Goal: Task Accomplishment & Management: Manage account settings

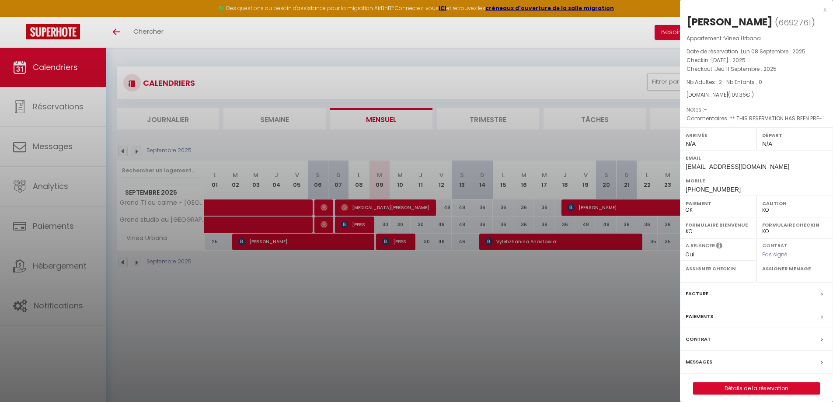
select select "KO"
select select "0"
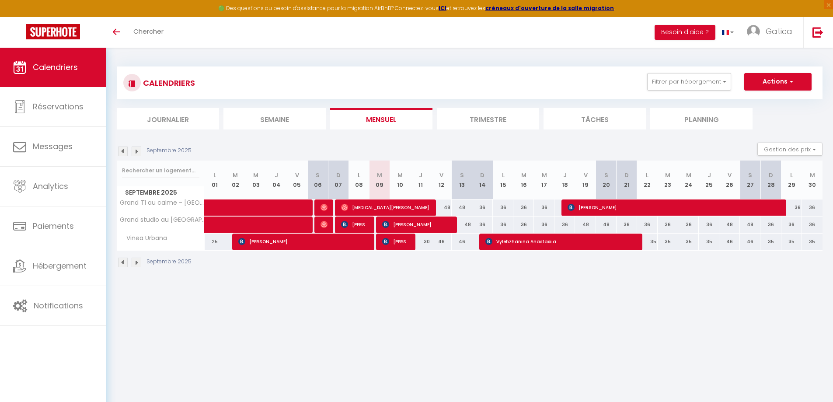
click at [683, 62] on div "CALENDRIERS Filtrer par hébergement Dijon STD Le Condorcet - Apt 2 prs, en cent…" at bounding box center [469, 167] width 705 height 218
click at [681, 85] on button "Filtrer par hébergement" at bounding box center [689, 81] width 84 height 17
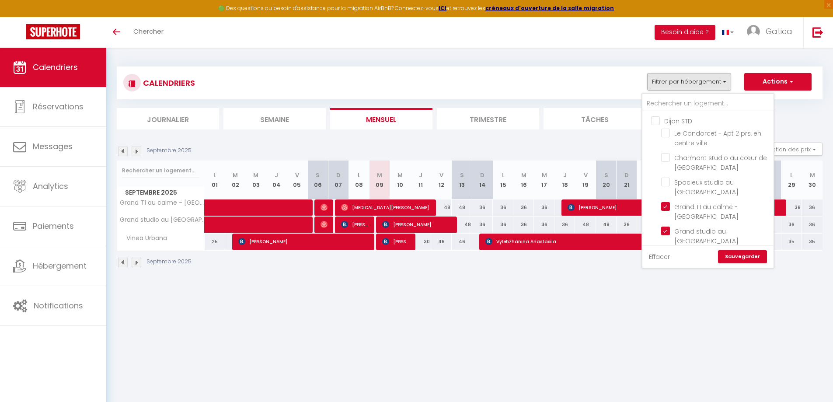
click at [667, 256] on link "Effacer" at bounding box center [659, 257] width 21 height 10
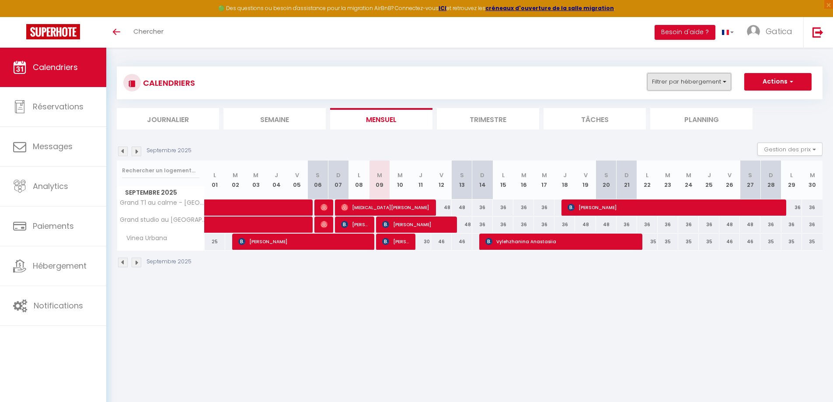
click at [701, 75] on button "Filtrer par hébergement" at bounding box center [689, 81] width 84 height 17
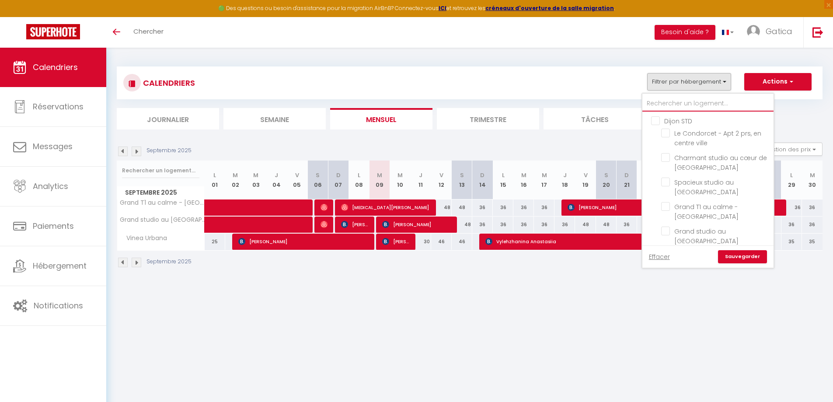
click at [680, 98] on input "text" at bounding box center [707, 104] width 131 height 16
type input "s"
checkbox input "false"
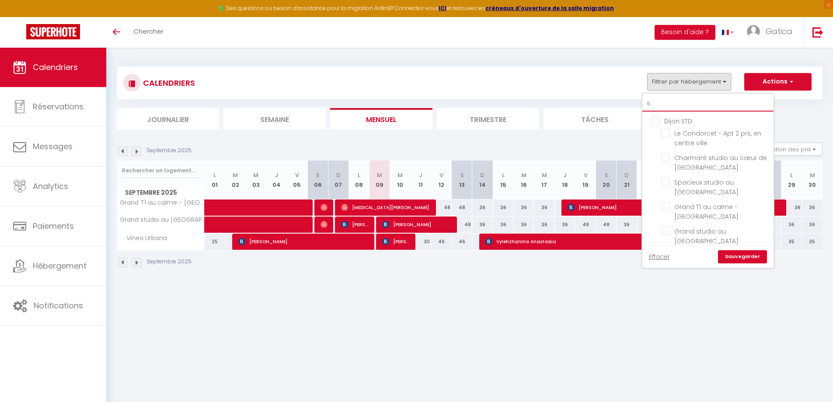
checkbox input "false"
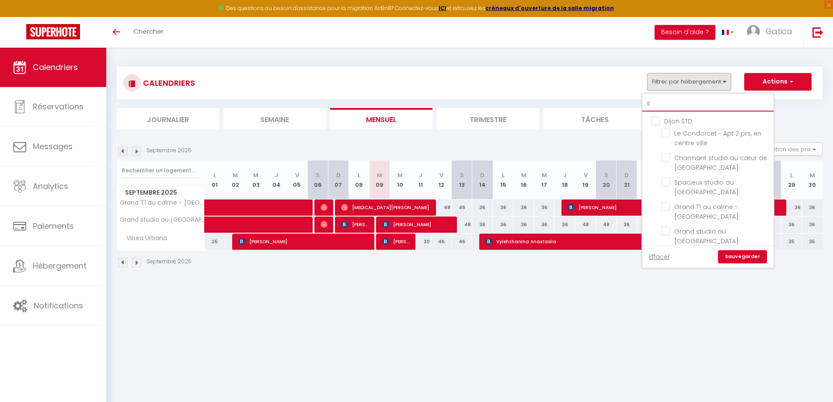
checkbox input "false"
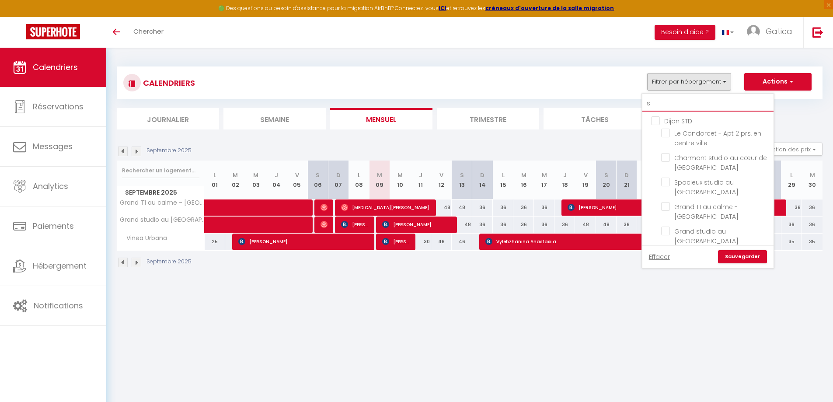
checkbox input "false"
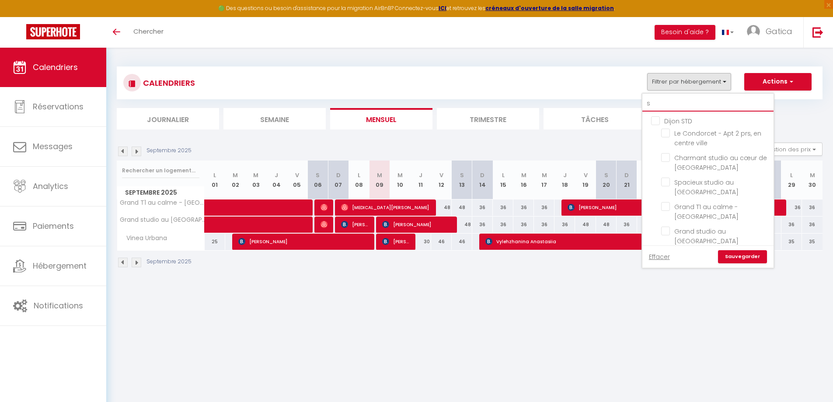
checkbox input "false"
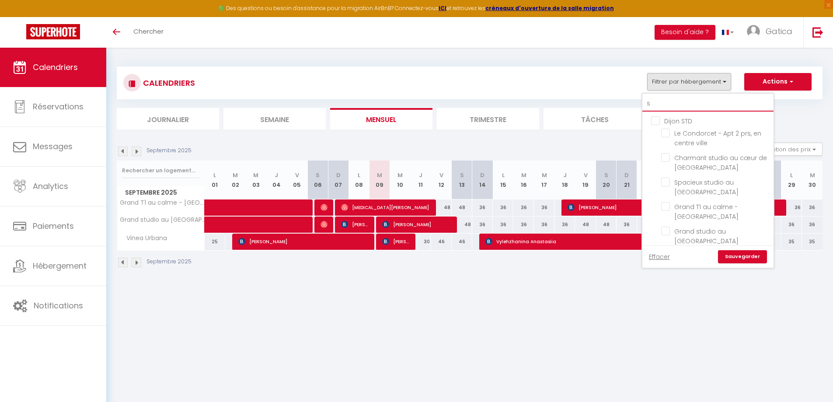
checkbox input "false"
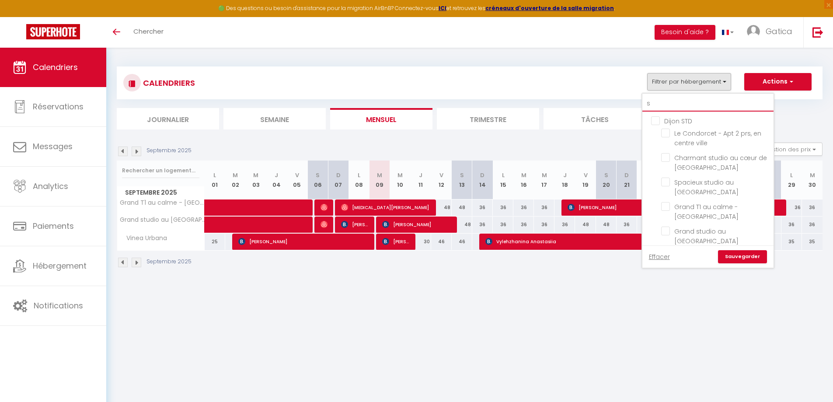
checkbox input "false"
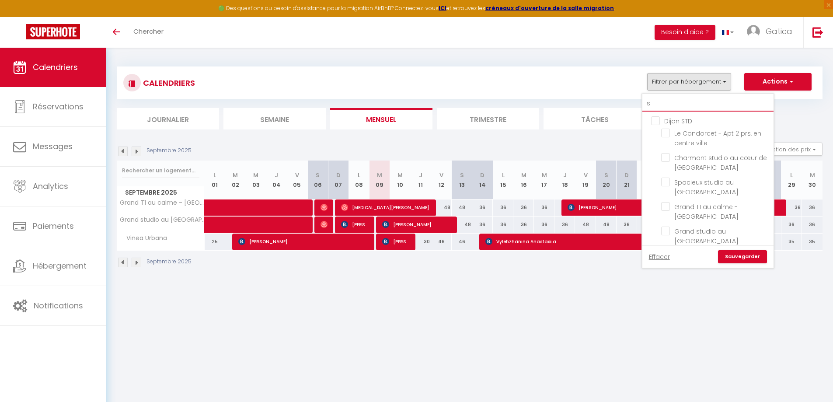
checkbox input "false"
type input "so"
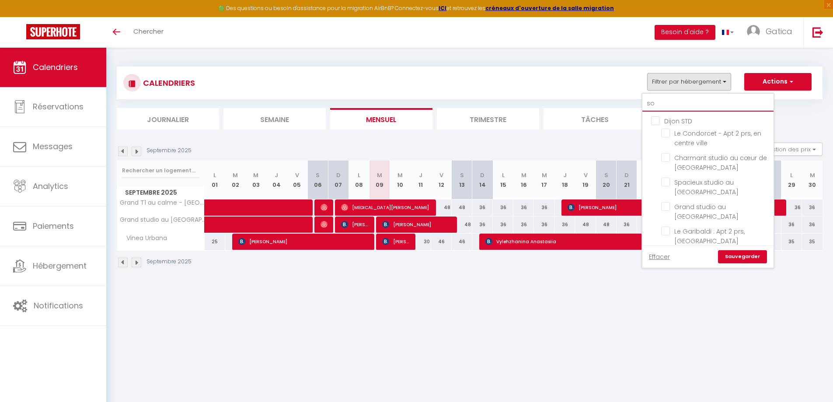
checkbox input "false"
type input "sou"
checkbox input "false"
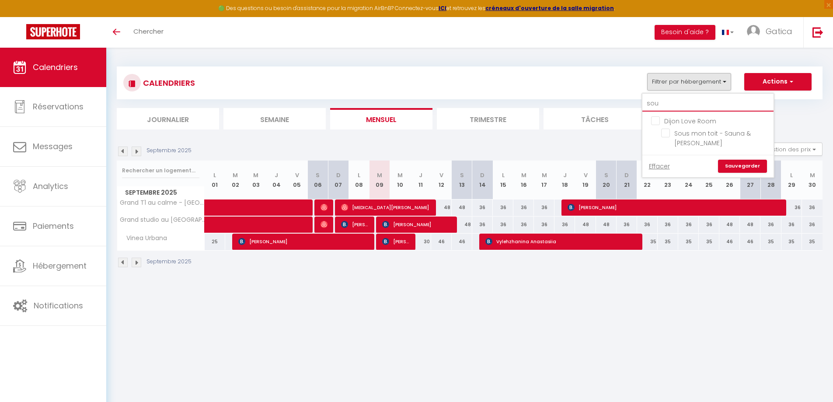
type input "sou"
click at [660, 133] on ul "Dijon Love Room Sous mon toit - Sauna & jacuzzi" at bounding box center [707, 132] width 131 height 43
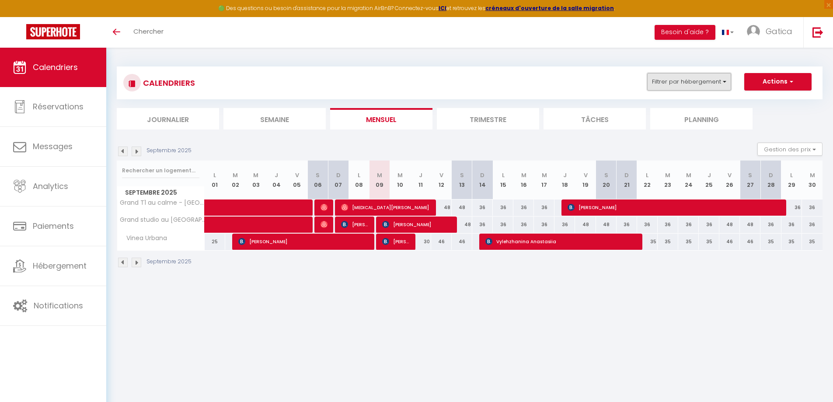
click at [698, 73] on button "Filtrer par hébergement" at bounding box center [689, 81] width 84 height 17
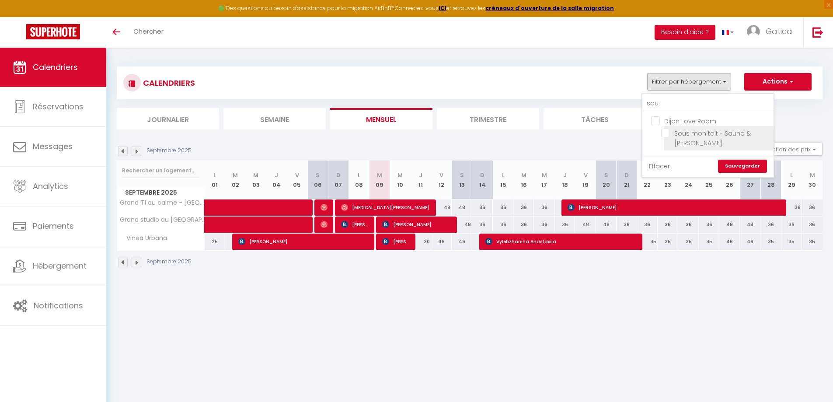
click at [676, 135] on input "Sous mon toit - Sauna & [PERSON_NAME]" at bounding box center [715, 133] width 109 height 9
checkbox input "true"
click at [746, 169] on link "Sauvegarder" at bounding box center [742, 166] width 49 height 13
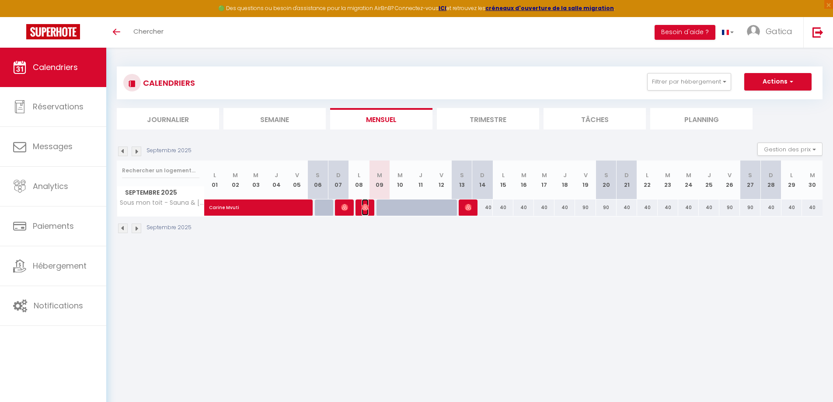
click at [365, 209] on img at bounding box center [364, 207] width 7 height 7
select select "OK"
select select "0"
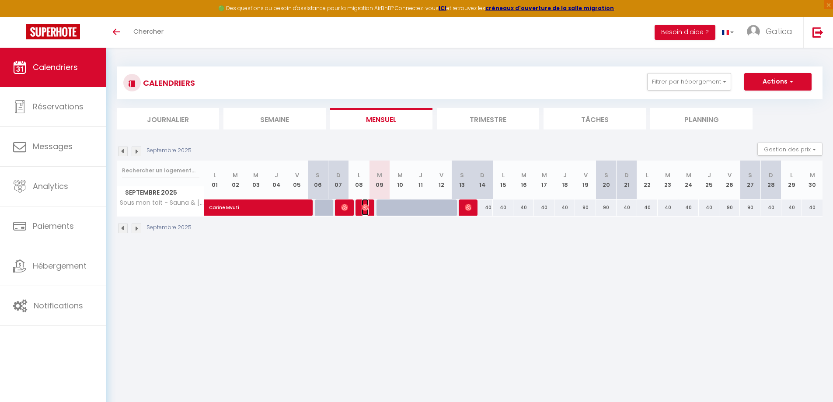
select select "1"
select select
